Goal: Transaction & Acquisition: Download file/media

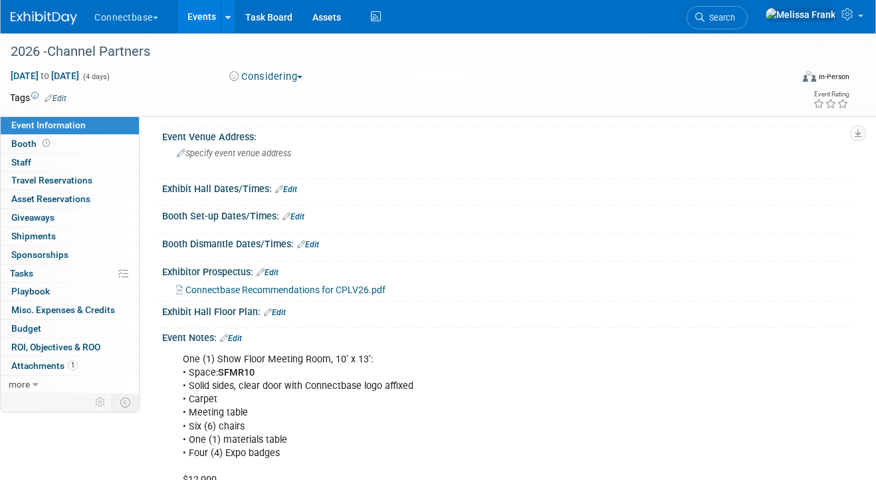
click at [209, 28] on link "Events" at bounding box center [202, 16] width 49 height 33
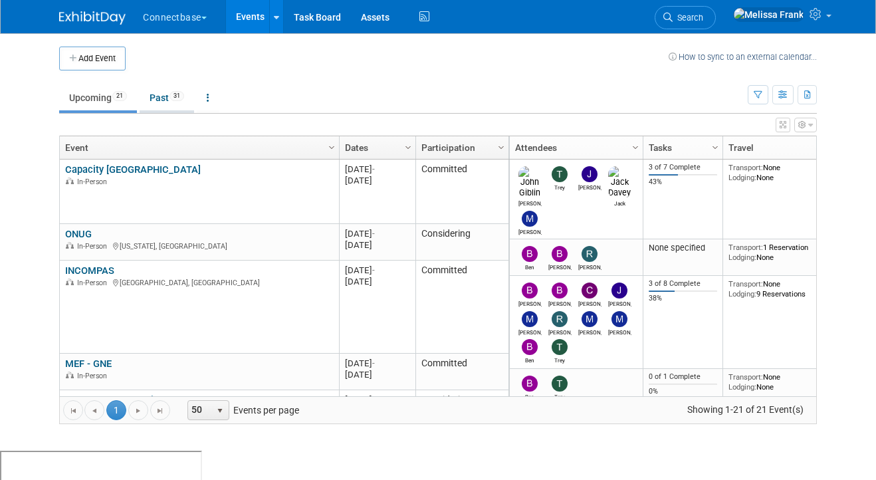
click at [170, 97] on link "Past 31" at bounding box center [167, 97] width 55 height 25
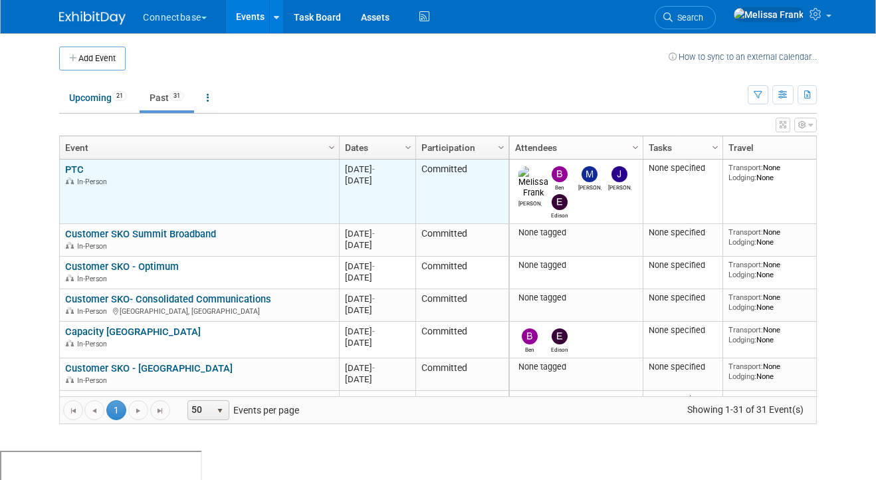
click at [72, 169] on link "PTC" at bounding box center [74, 170] width 19 height 12
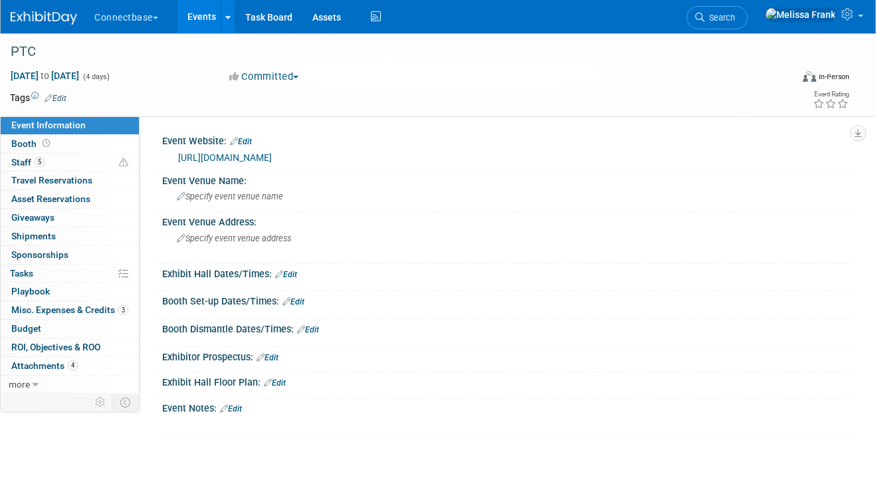
click at [217, 17] on link "Events" at bounding box center [202, 16] width 49 height 33
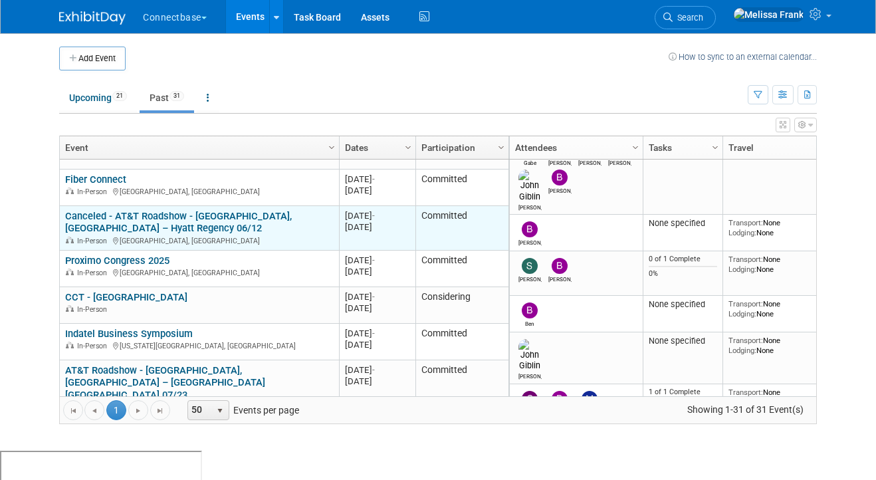
scroll to position [493, 0]
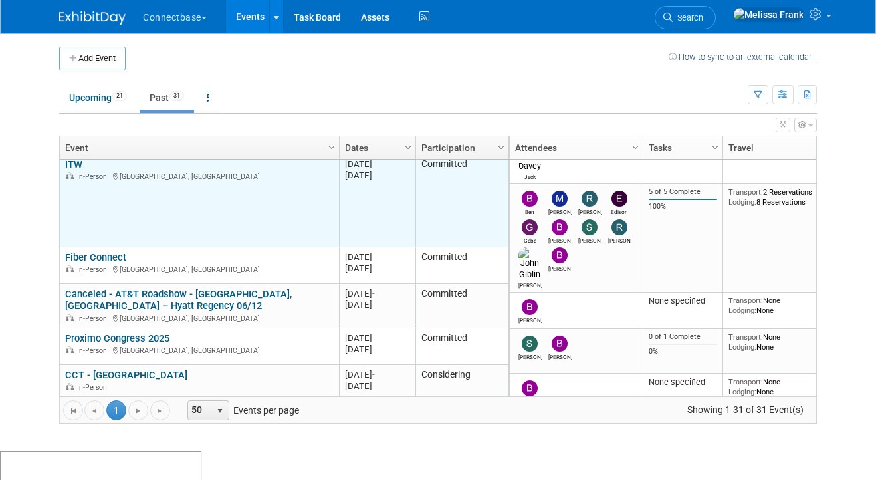
click at [73, 162] on link "ITW" at bounding box center [73, 164] width 17 height 12
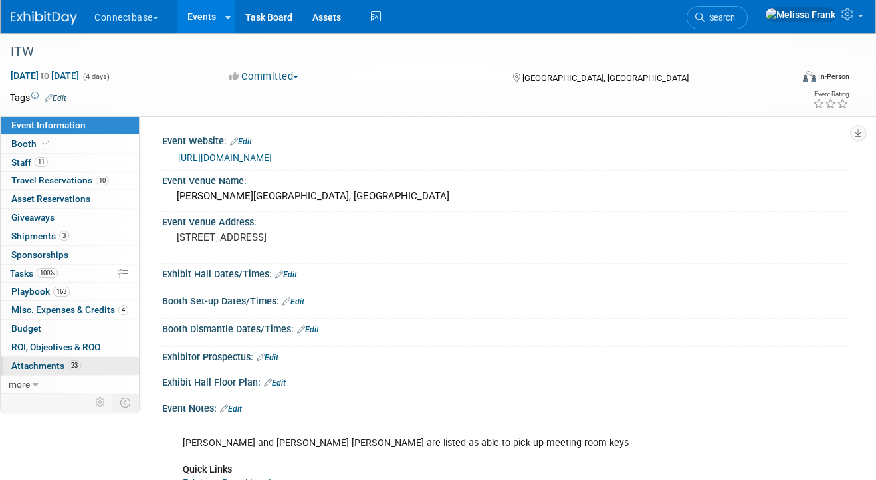
click at [75, 367] on span "23" at bounding box center [74, 365] width 13 height 10
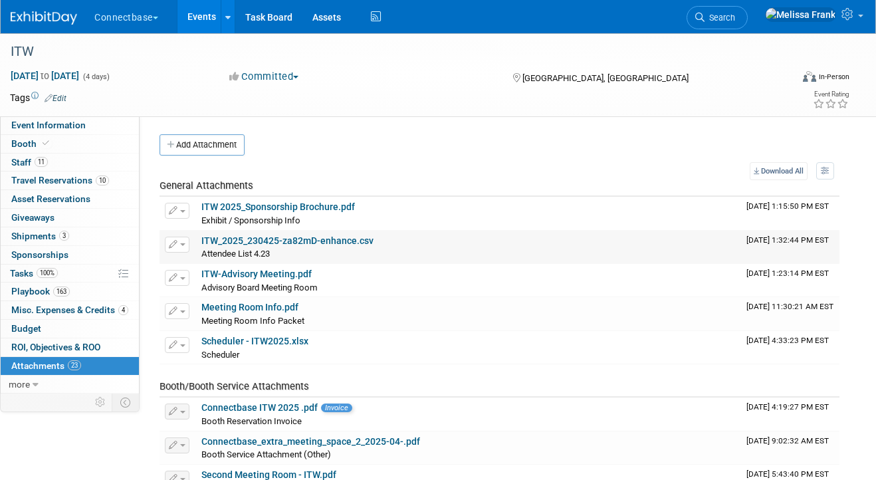
click at [262, 240] on link "ITW_2025_230425-za82mD-enhance.csv" at bounding box center [287, 240] width 172 height 11
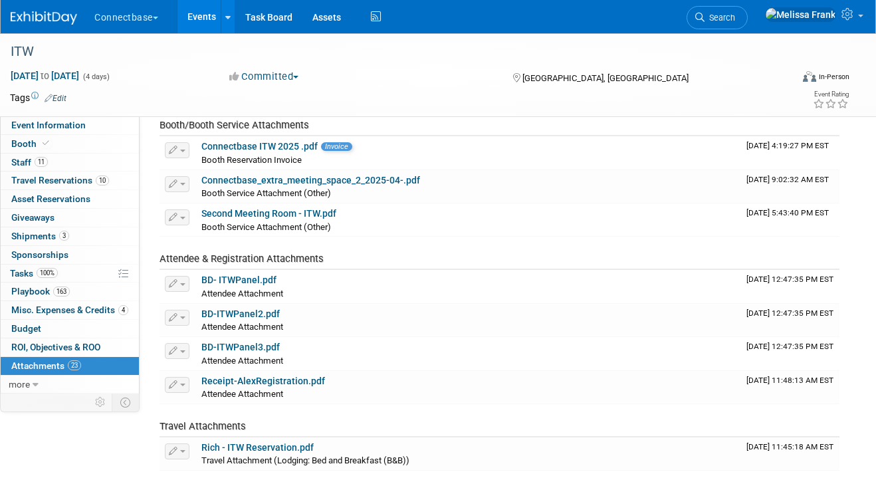
scroll to position [241, 0]
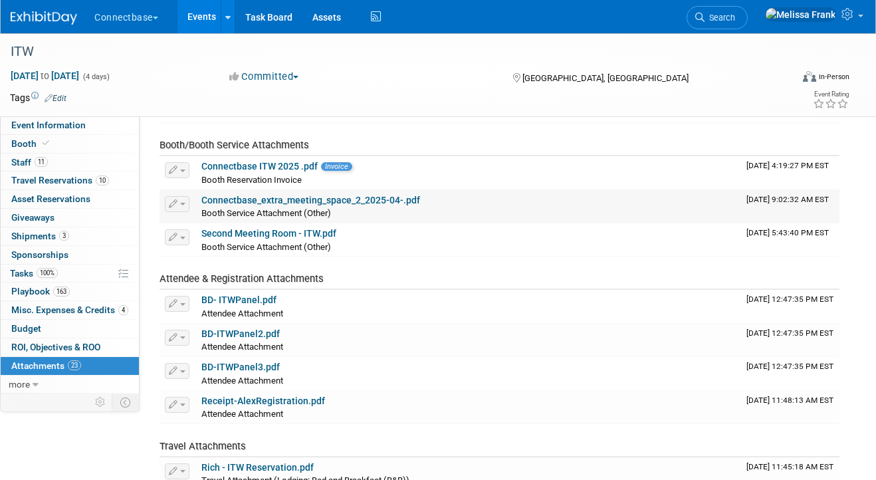
click at [302, 203] on link "Connectbase_extra_meeting_space_2_2025-04-.pdf" at bounding box center [310, 200] width 219 height 11
